Goal: Transaction & Acquisition: Purchase product/service

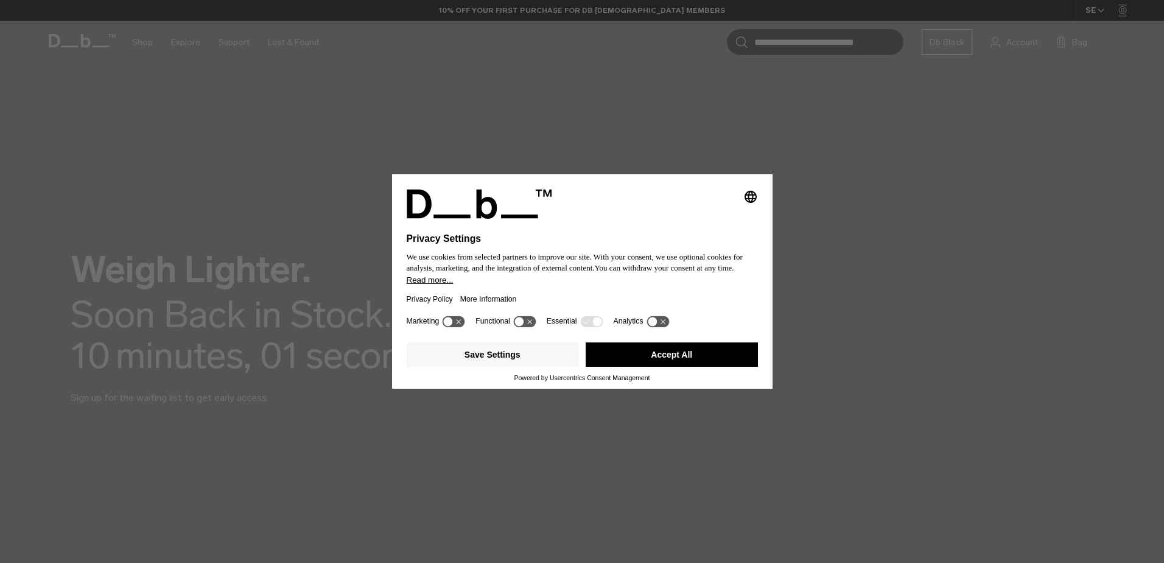
click at [138, 40] on div "Selecting an option will immediately change the language Privacy Settings We us…" at bounding box center [582, 281] width 1164 height 563
click at [695, 370] on div "Save Settings Accept All" at bounding box center [582, 355] width 351 height 37
drag, startPoint x: 694, startPoint y: 368, endPoint x: 695, endPoint y: 346, distance: 21.9
click at [695, 347] on div "Save Settings Accept All" at bounding box center [582, 355] width 351 height 37
click at [685, 350] on button "Accept All" at bounding box center [672, 354] width 172 height 24
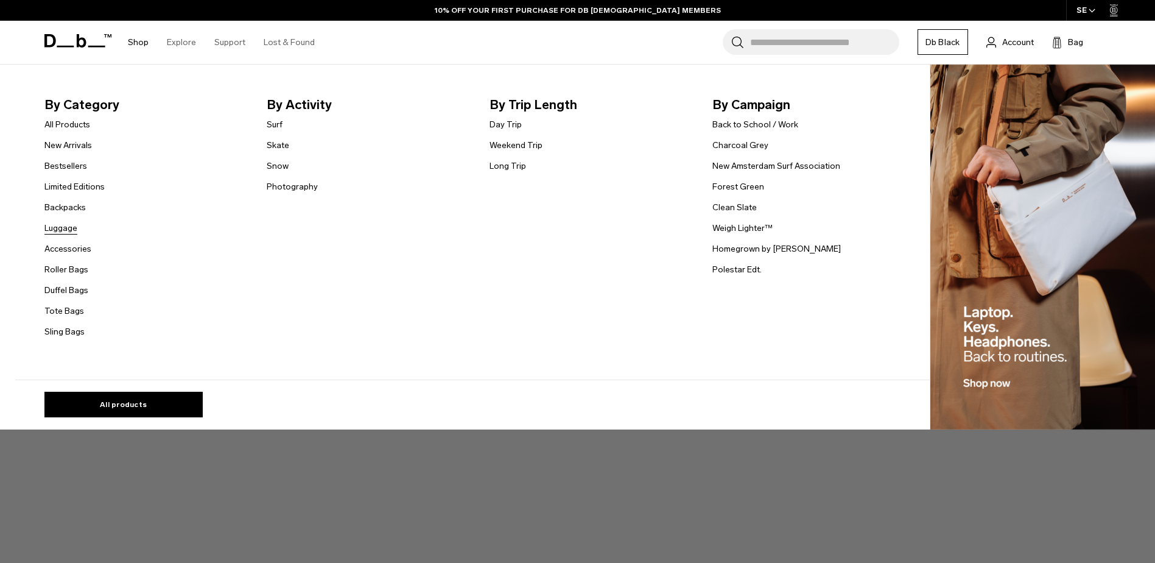
click at [62, 229] on link "Luggage" at bounding box center [60, 228] width 33 height 13
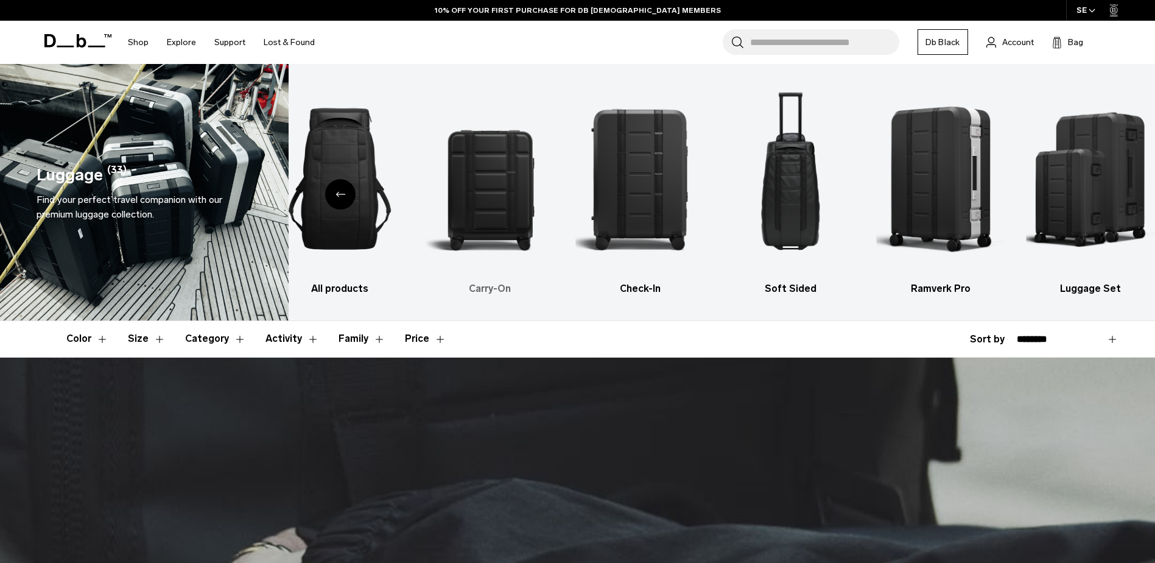
click at [505, 217] on img "2 / 6" at bounding box center [490, 178] width 129 height 193
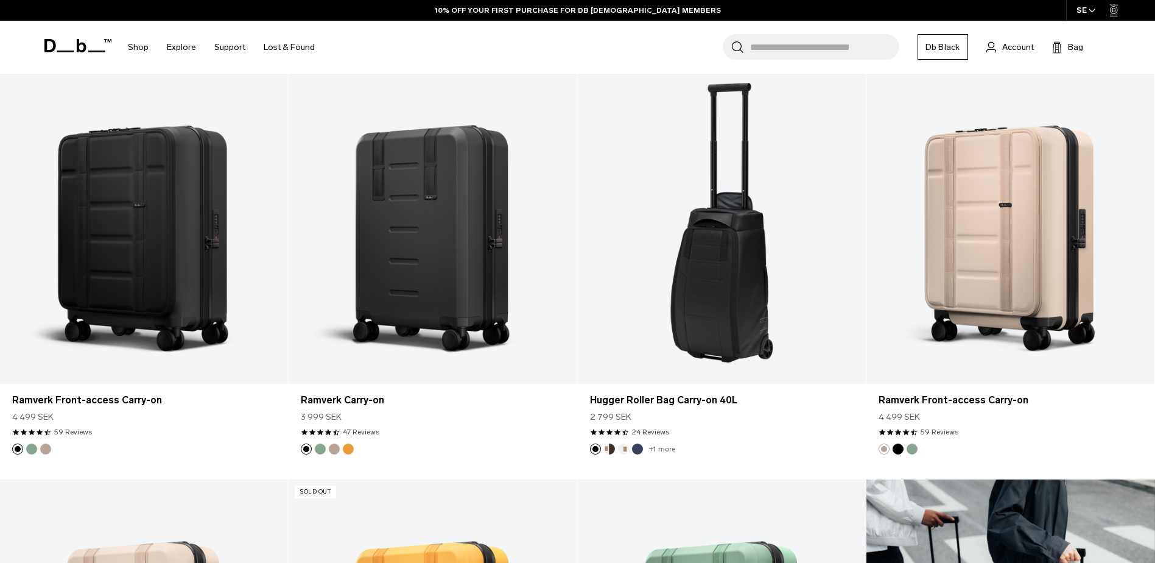
scroll to position [731, 0]
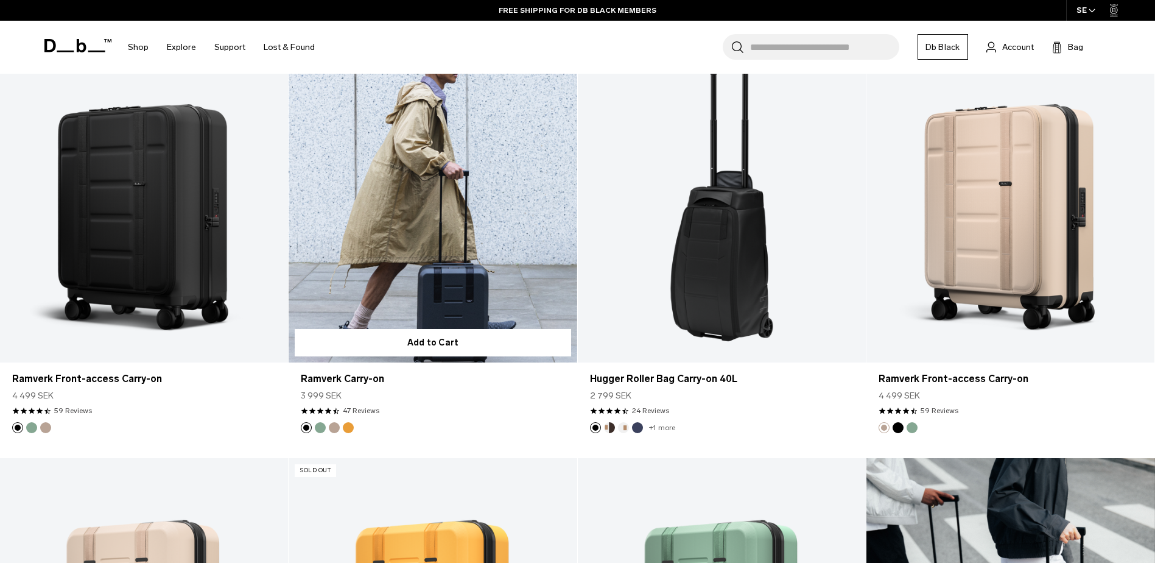
click at [454, 240] on link "Ramverk Carry-on" at bounding box center [433, 203] width 288 height 320
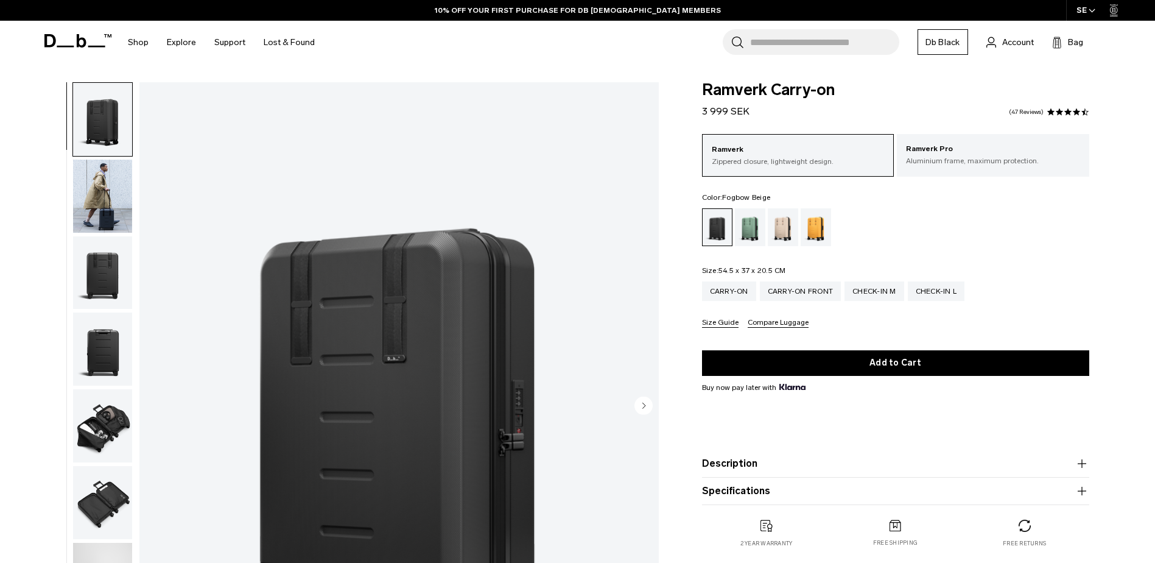
click at [783, 224] on div "Fogbow Beige" at bounding box center [783, 227] width 31 height 38
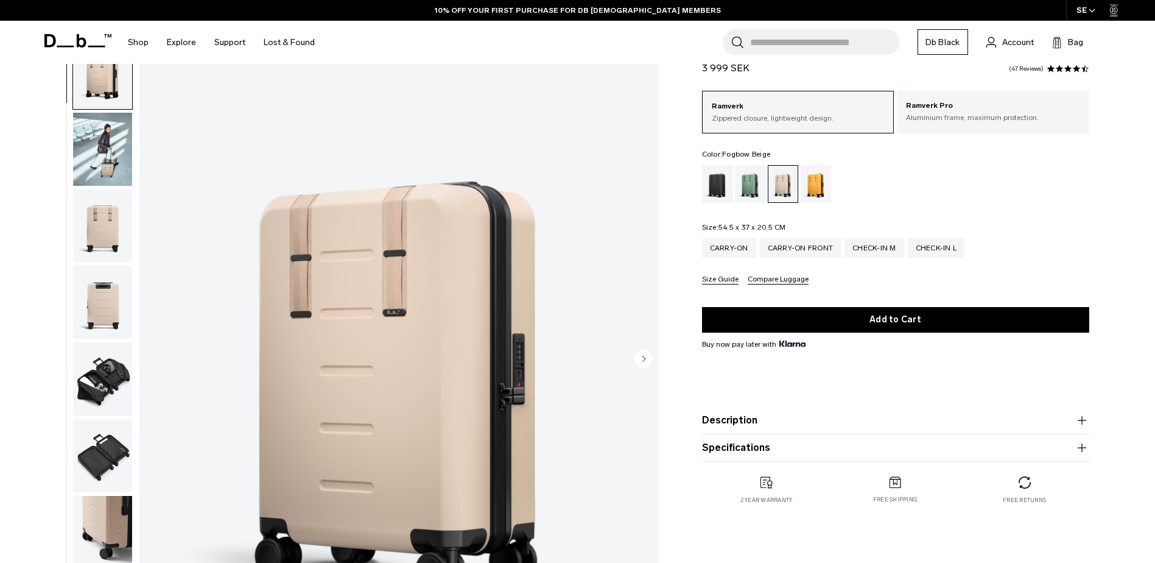
scroll to position [61, 0]
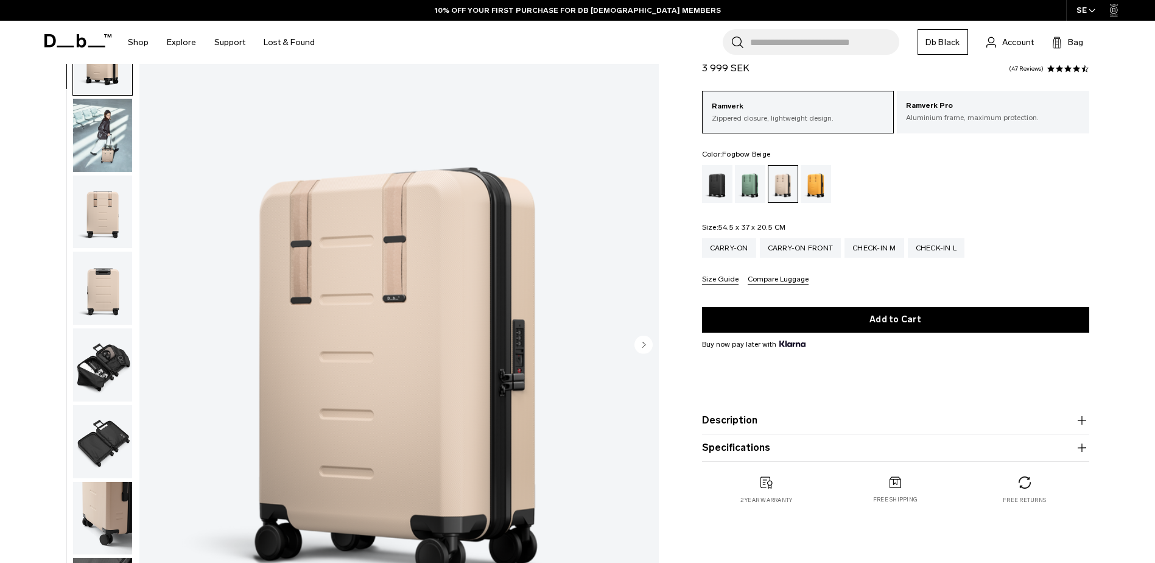
click at [104, 301] on img "button" at bounding box center [102, 288] width 59 height 73
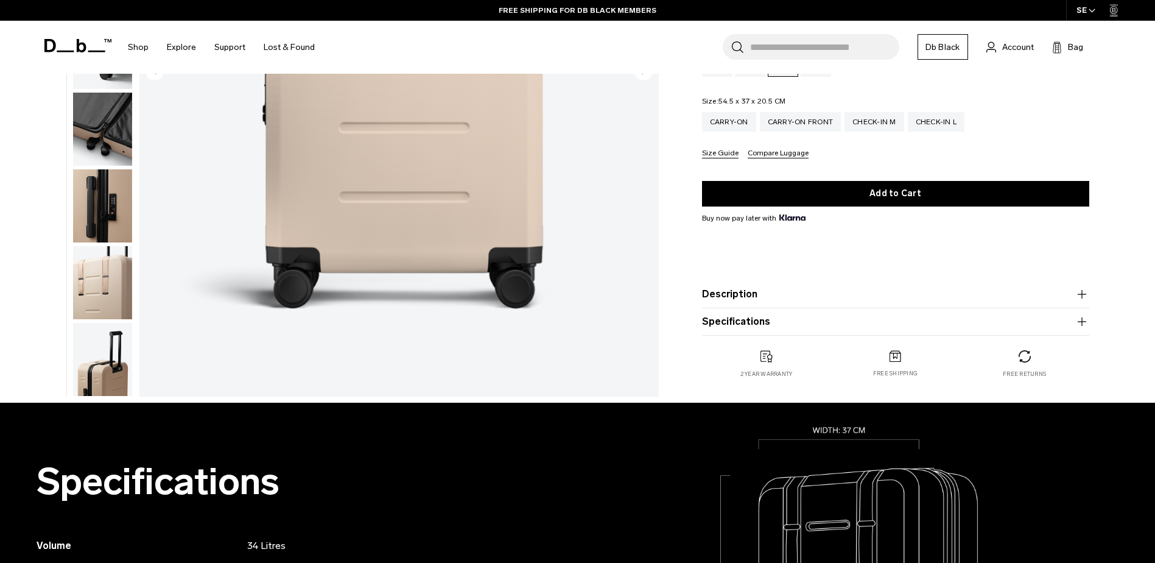
scroll to position [365, 0]
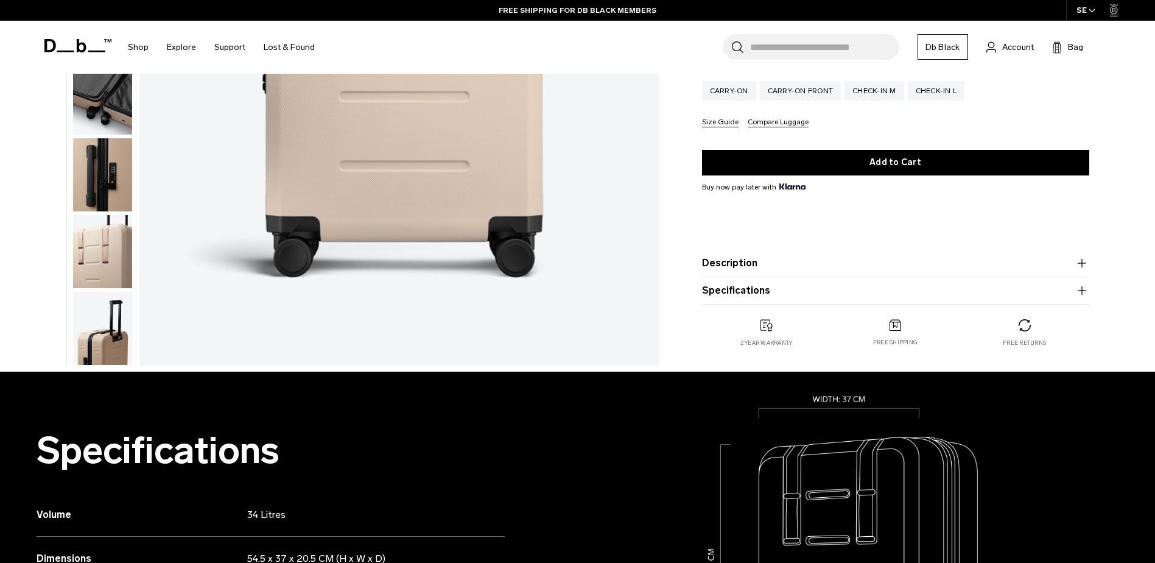
click at [119, 175] on img "button" at bounding box center [102, 174] width 59 height 73
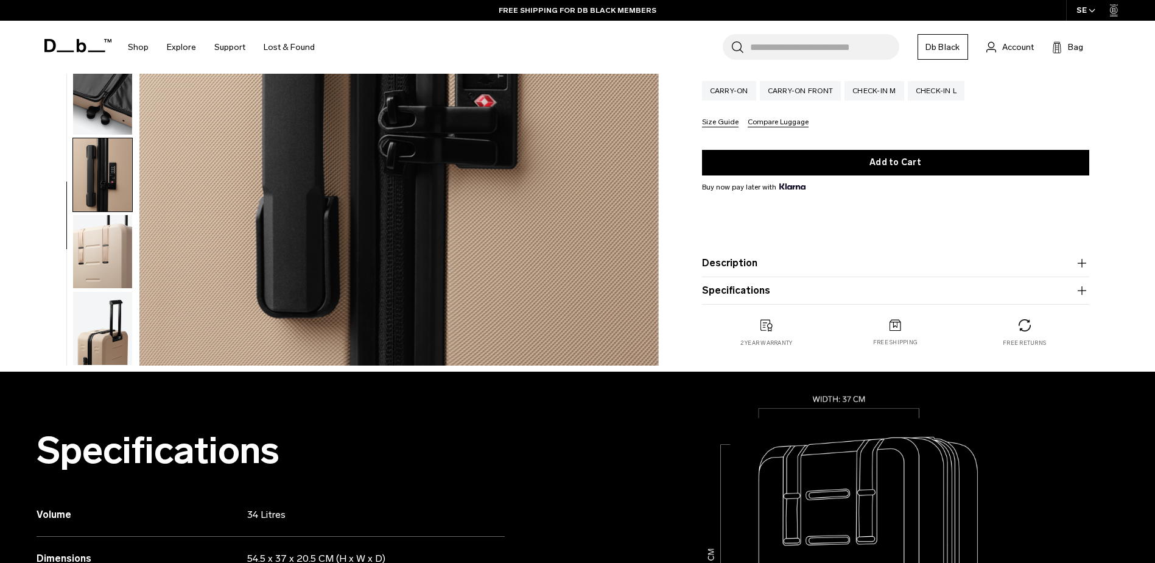
click at [107, 253] on img "button" at bounding box center [102, 251] width 59 height 73
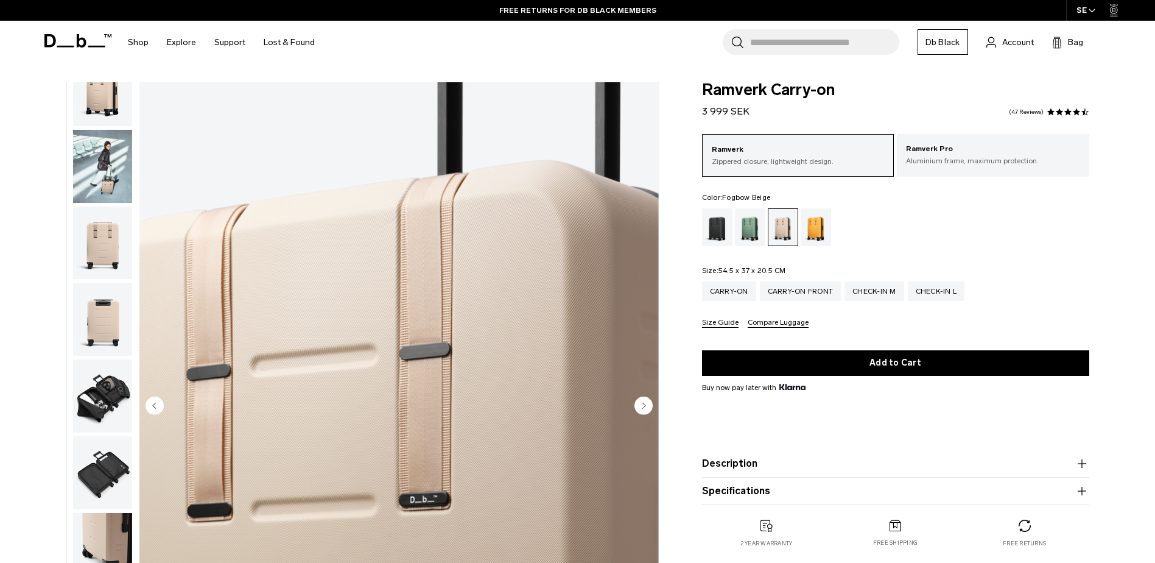
scroll to position [9, 0]
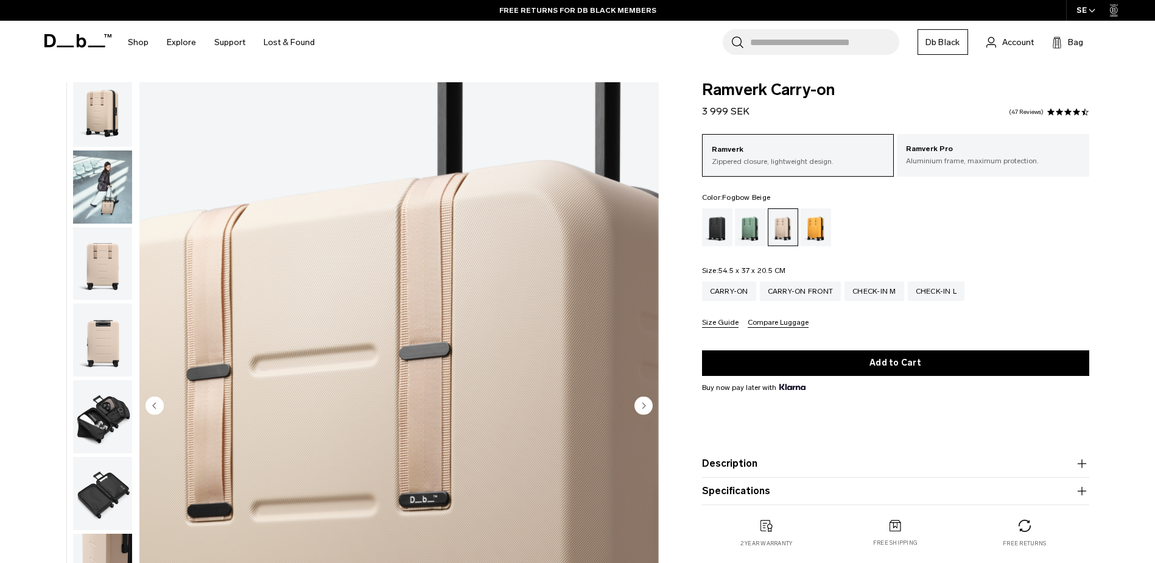
click at [109, 123] on img "button" at bounding box center [102, 110] width 59 height 73
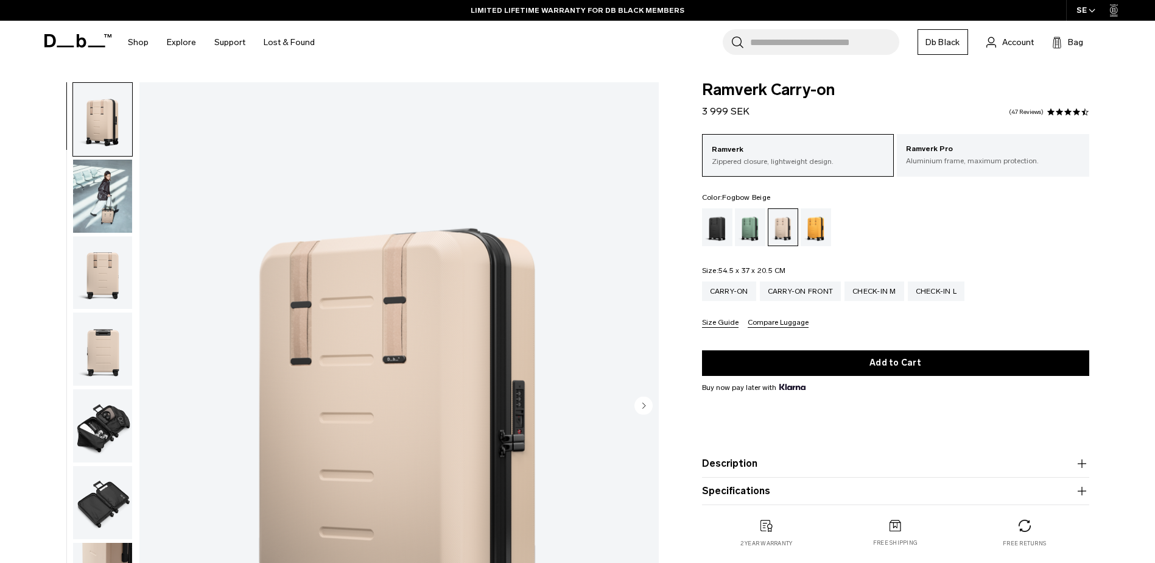
scroll to position [61, 0]
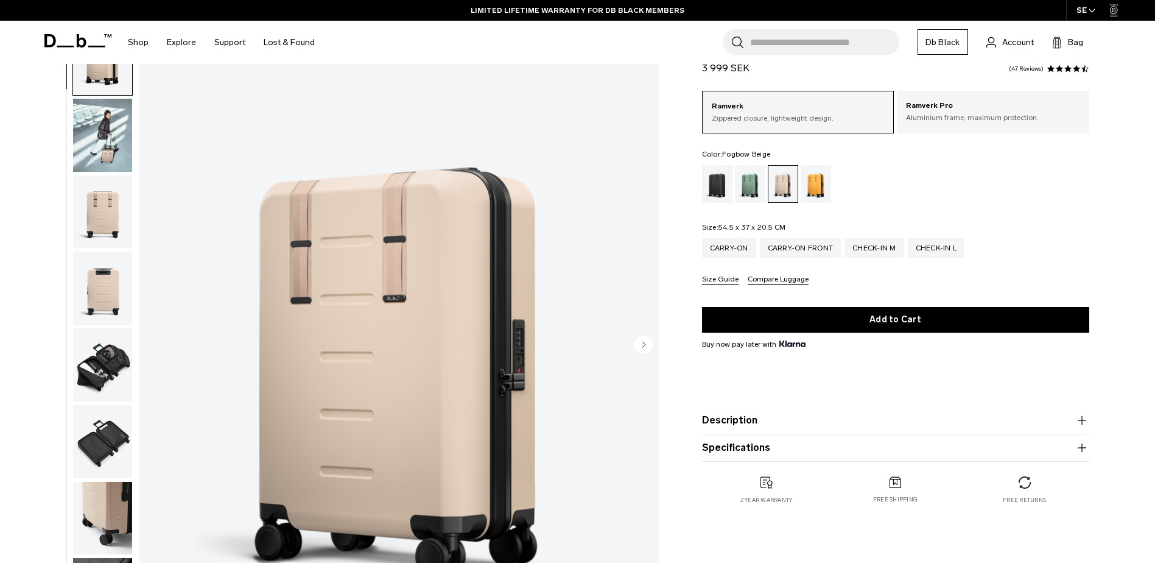
click at [644, 342] on circle "Next slide" at bounding box center [644, 344] width 18 height 18
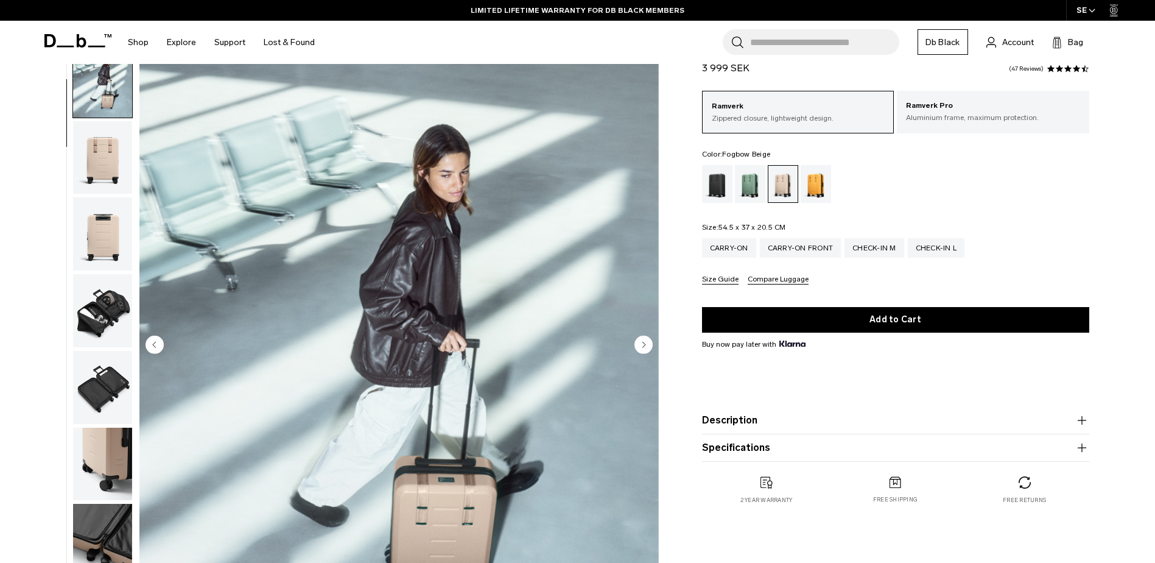
scroll to position [77, 0]
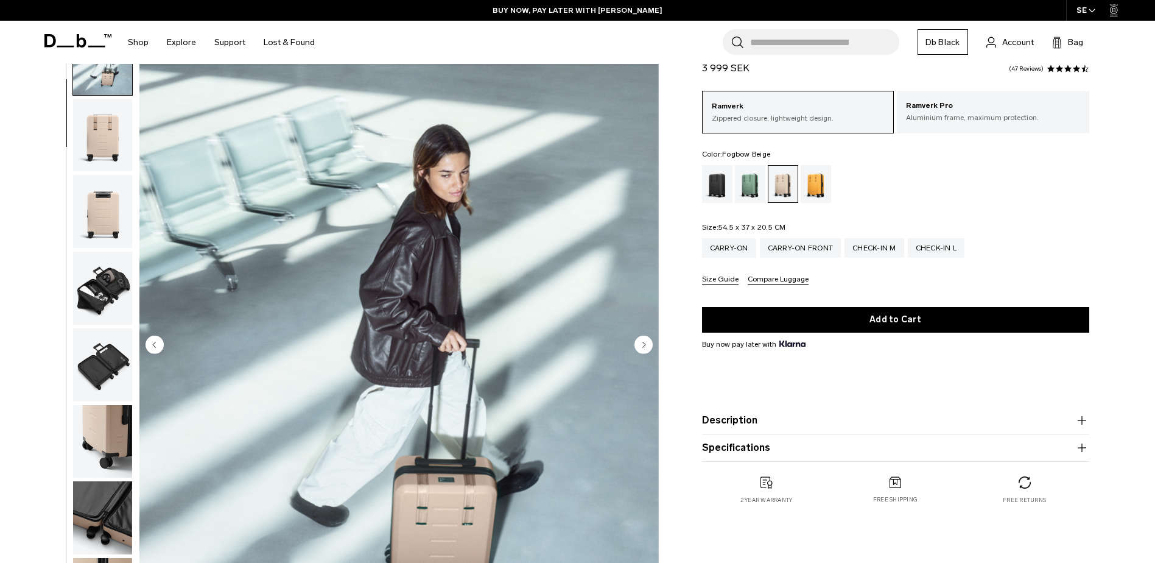
click at [644, 342] on circle "Next slide" at bounding box center [644, 344] width 18 height 18
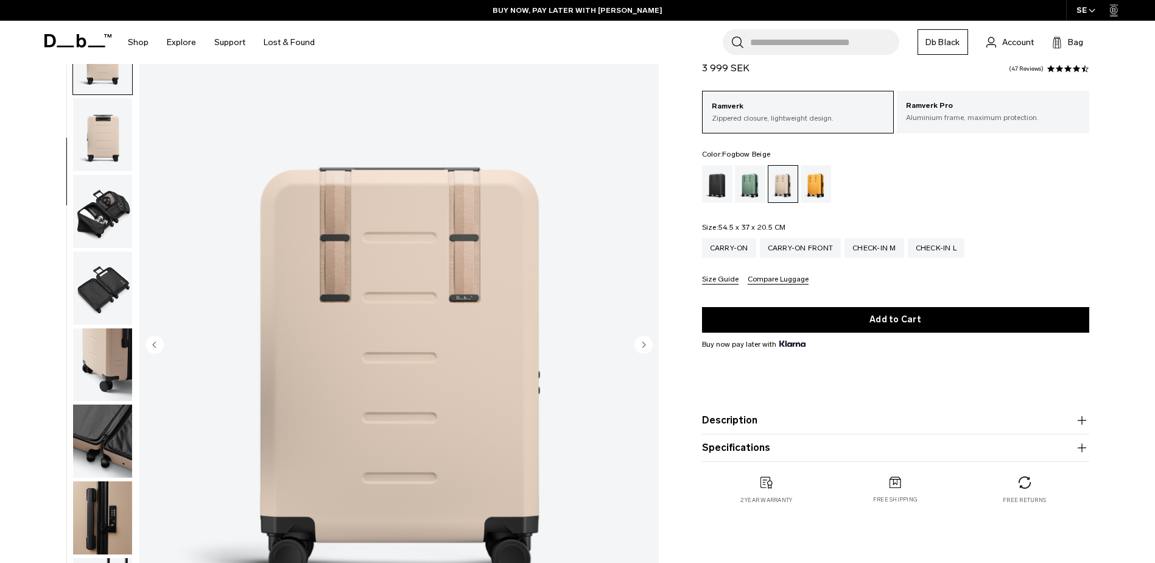
click at [644, 342] on circle "Next slide" at bounding box center [644, 344] width 18 height 18
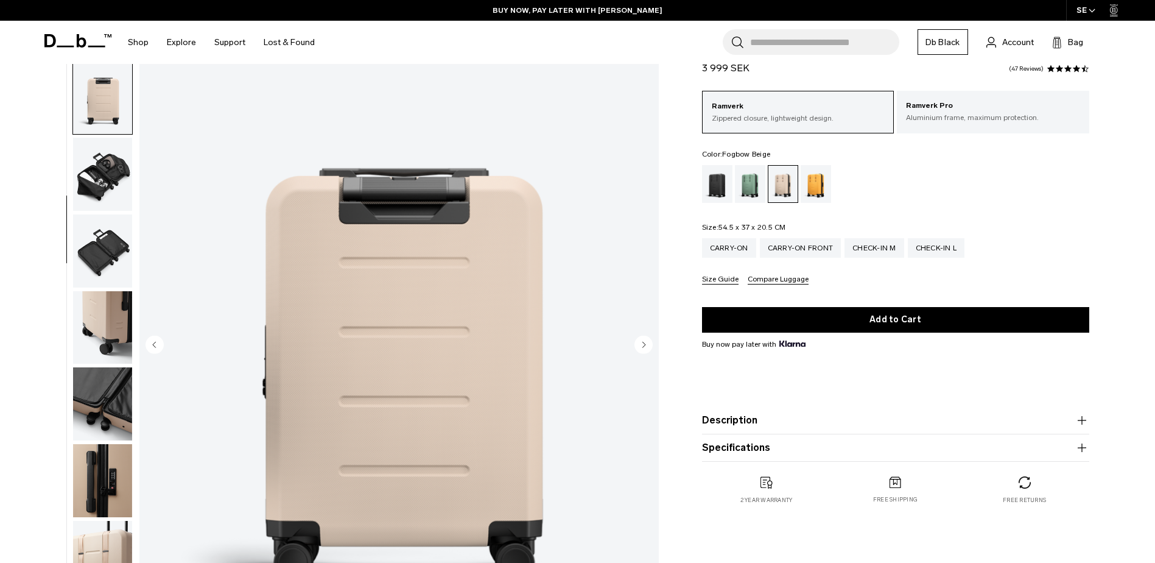
scroll to position [192, 0]
click at [644, 342] on circle "Next slide" at bounding box center [644, 344] width 18 height 18
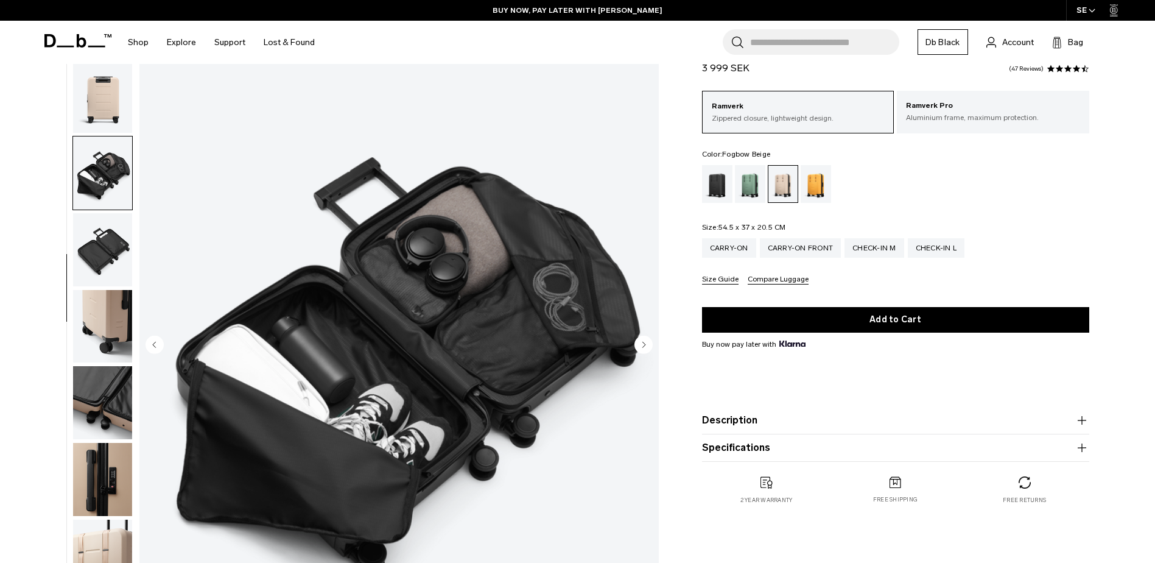
click at [644, 342] on circle "Next slide" at bounding box center [644, 344] width 18 height 18
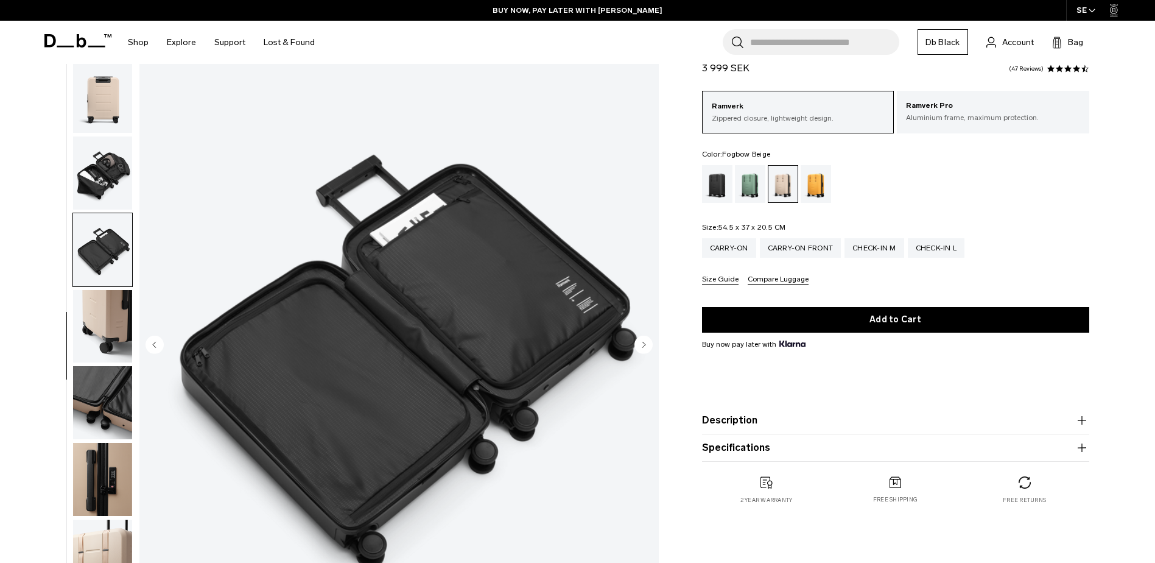
click at [644, 342] on circle "Next slide" at bounding box center [644, 344] width 18 height 18
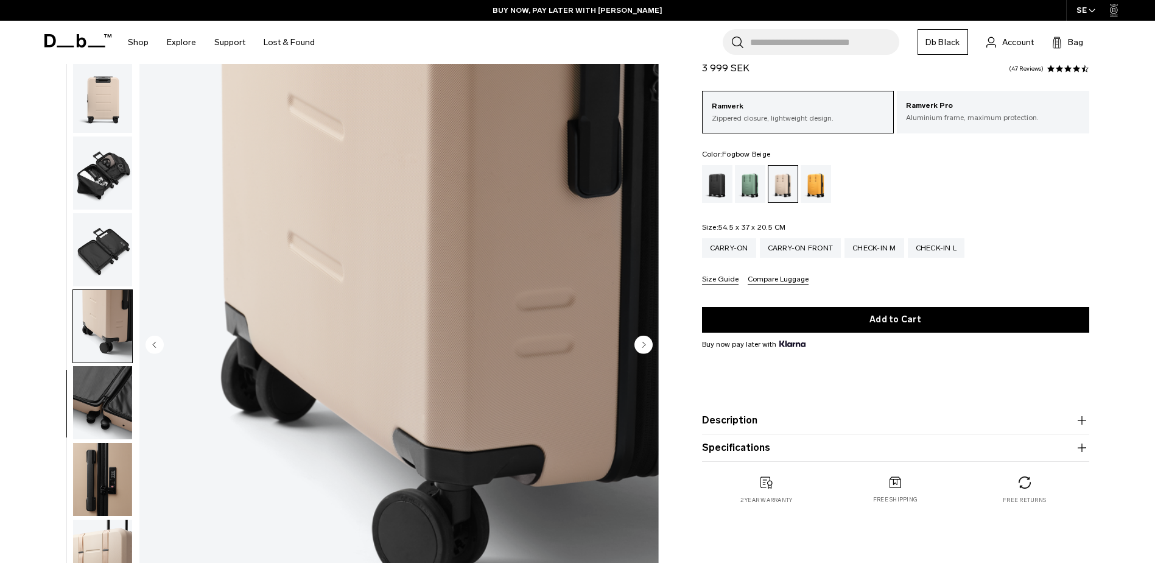
click at [644, 342] on circle "Next slide" at bounding box center [644, 344] width 18 height 18
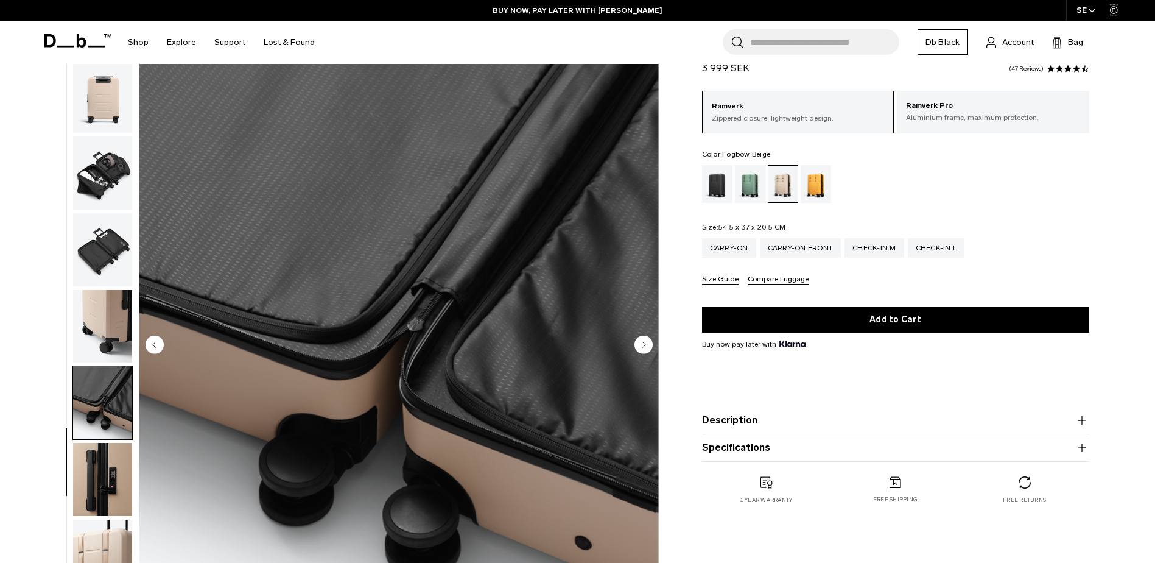
click at [644, 342] on circle "Next slide" at bounding box center [644, 344] width 18 height 18
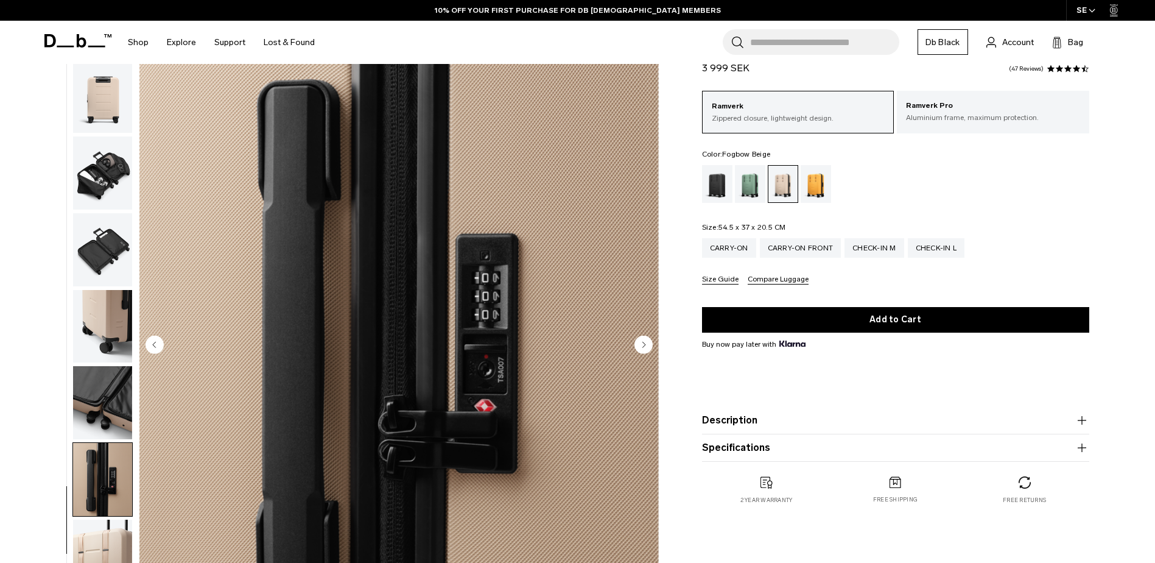
click at [102, 121] on img "button" at bounding box center [102, 96] width 59 height 73
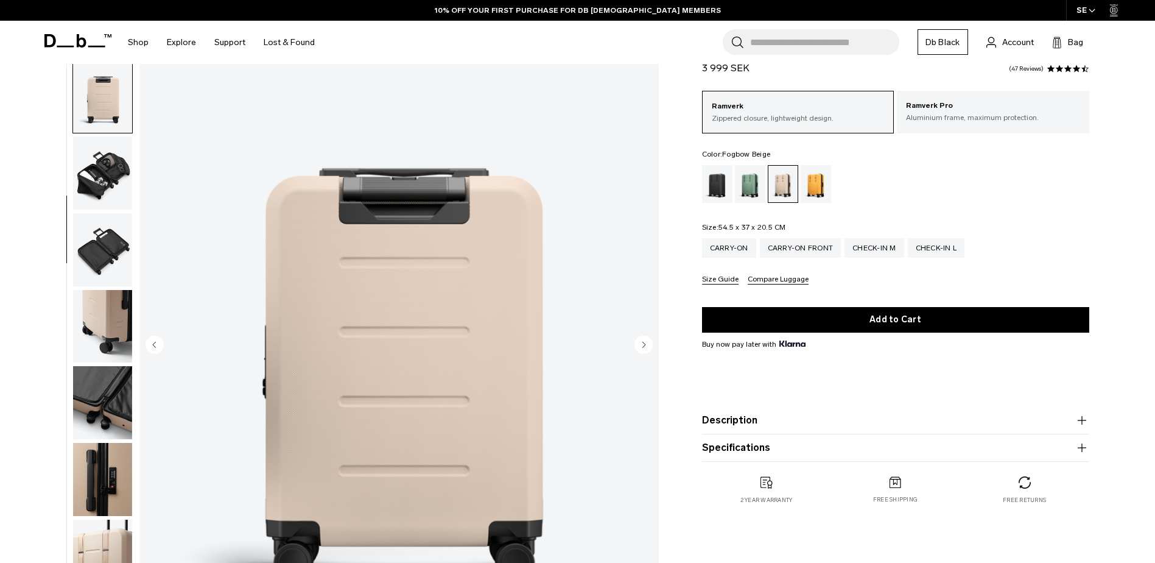
click at [110, 150] on img "button" at bounding box center [102, 172] width 59 height 73
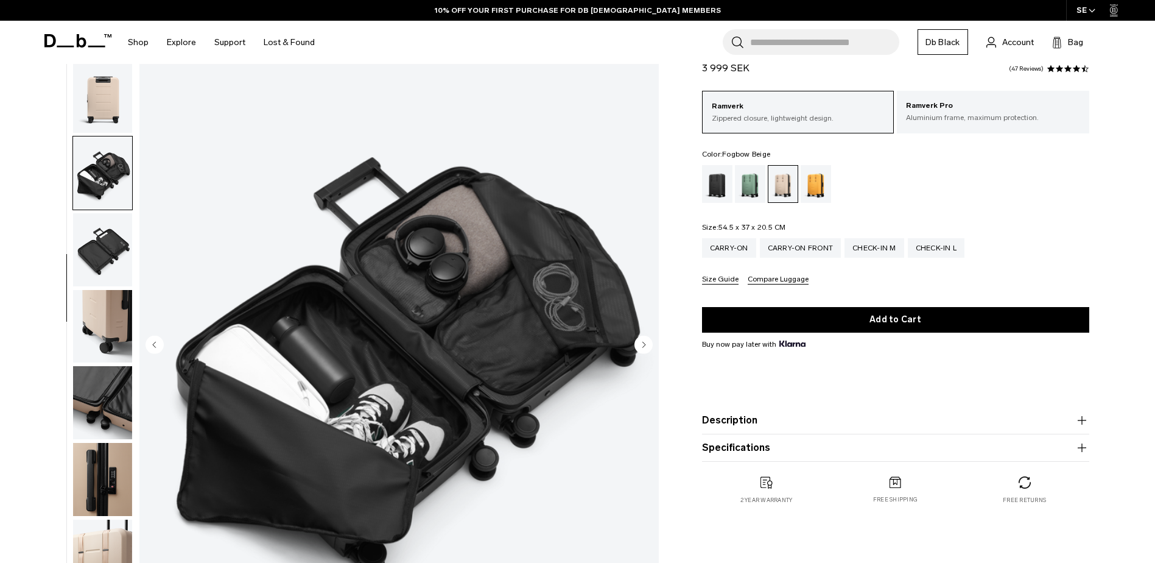
click at [116, 98] on img "button" at bounding box center [102, 96] width 59 height 73
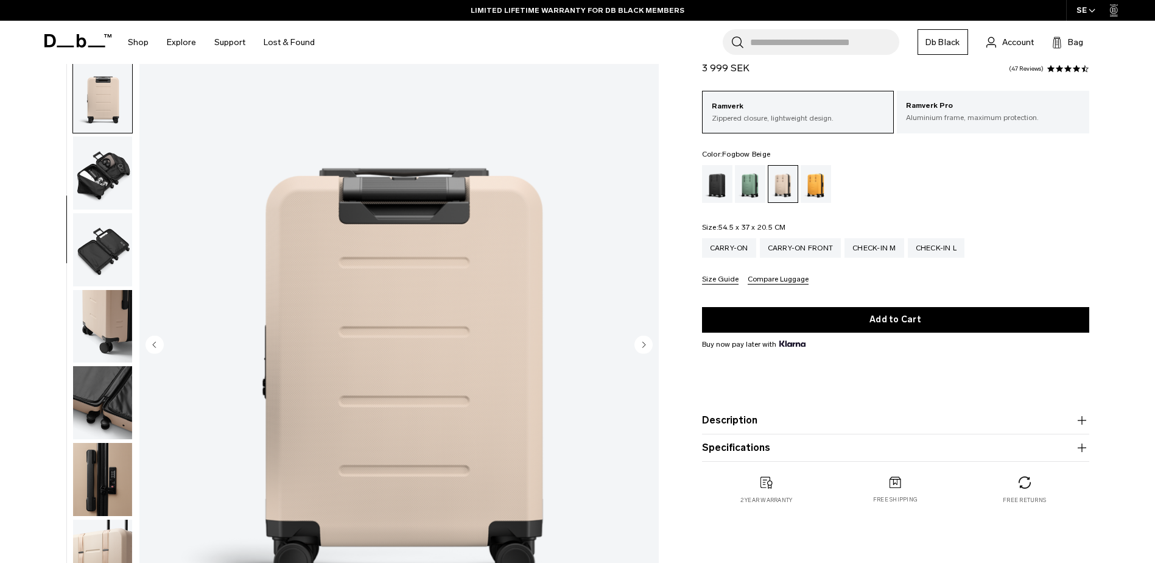
click at [100, 160] on img "button" at bounding box center [102, 172] width 59 height 73
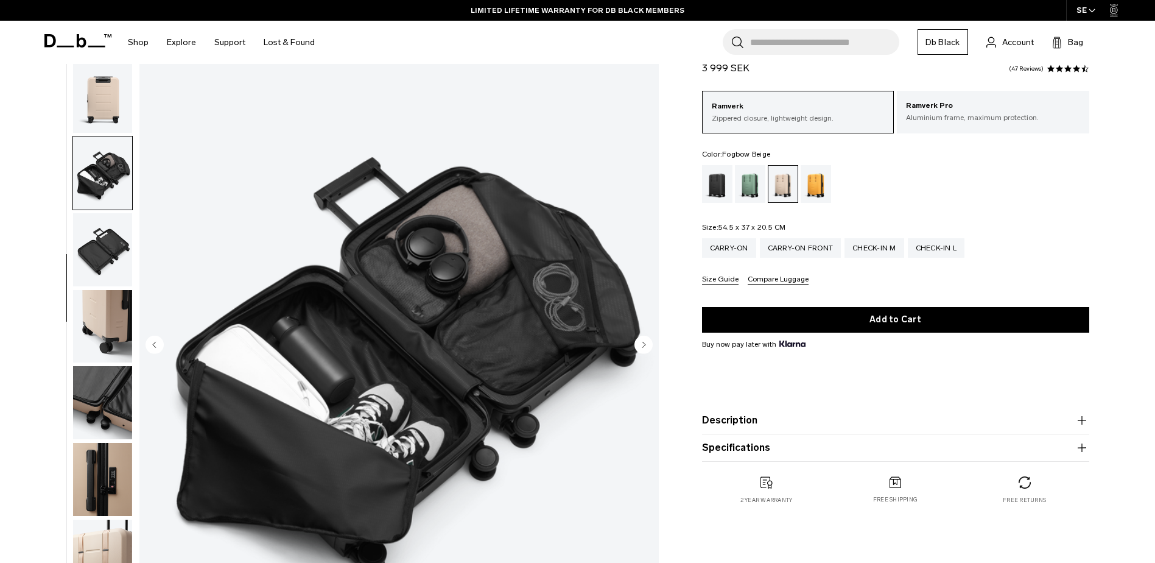
click at [109, 244] on img "button" at bounding box center [102, 249] width 59 height 73
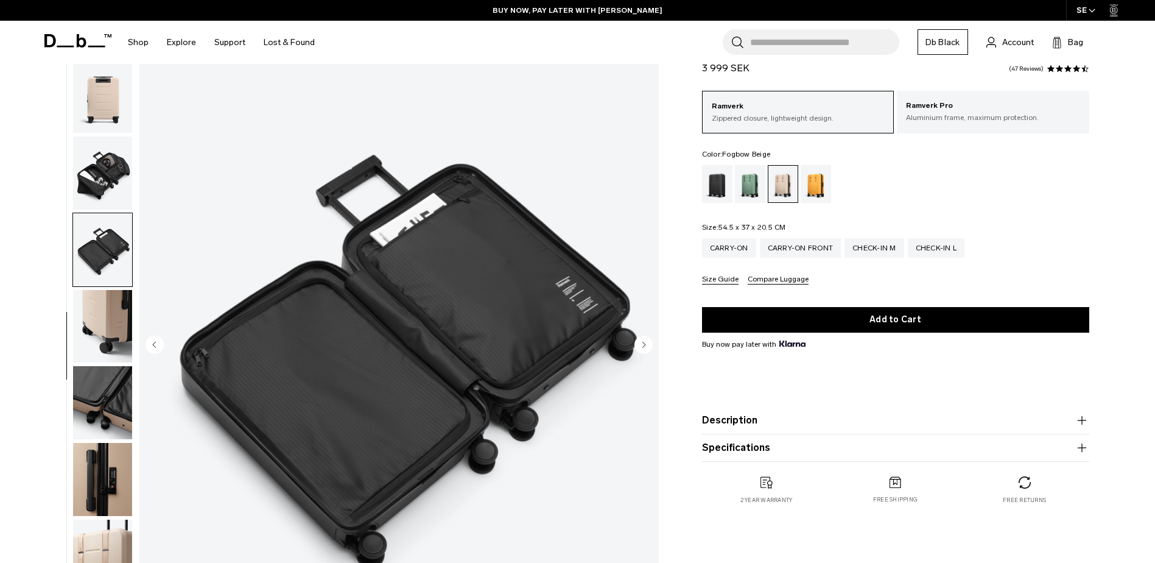
click at [113, 313] on img "button" at bounding box center [102, 326] width 59 height 73
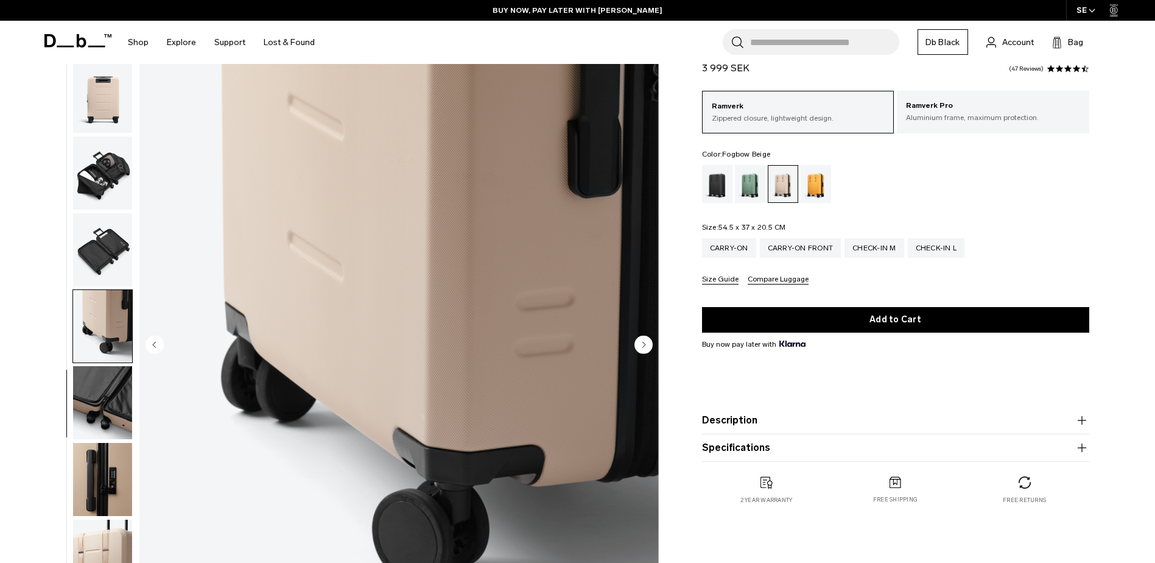
click at [116, 389] on img "button" at bounding box center [102, 402] width 59 height 73
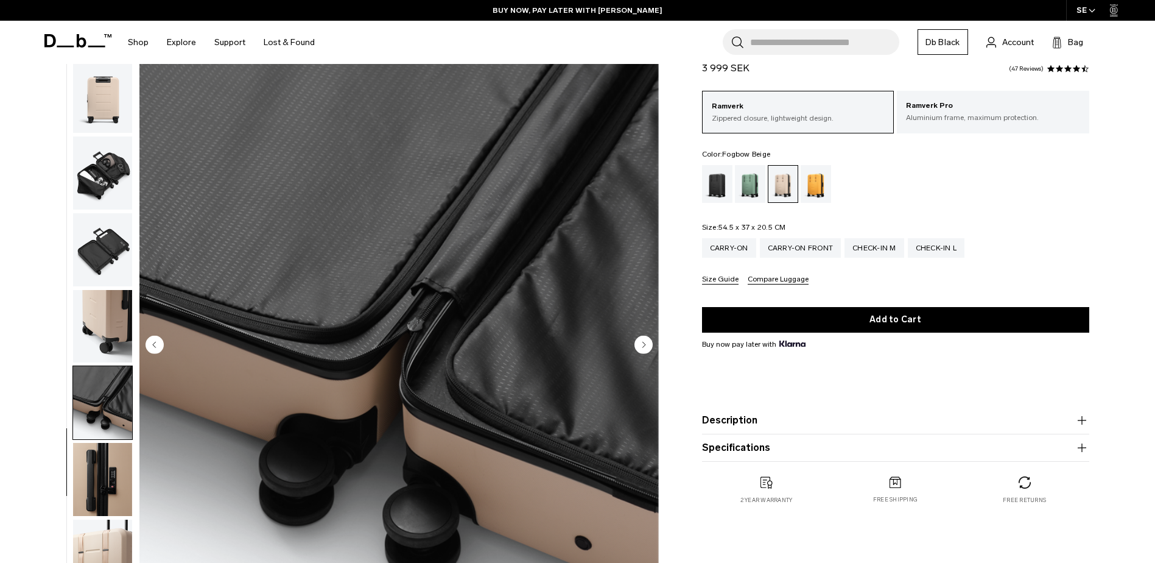
click at [120, 465] on img "button" at bounding box center [102, 479] width 59 height 73
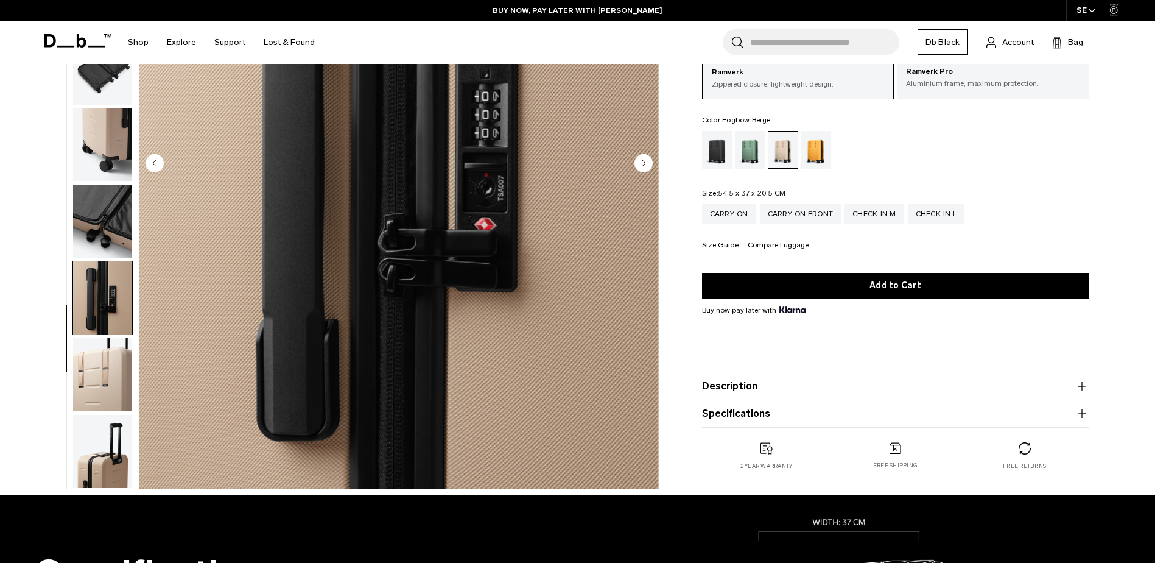
scroll to position [244, 0]
